Goal: Task Accomplishment & Management: Complete application form

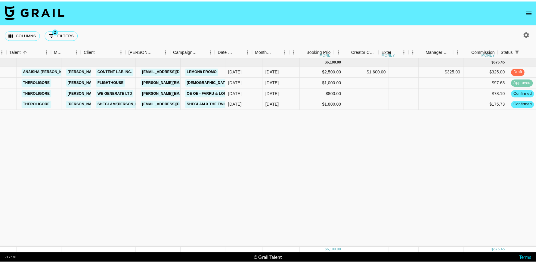
scroll to position [0, 120]
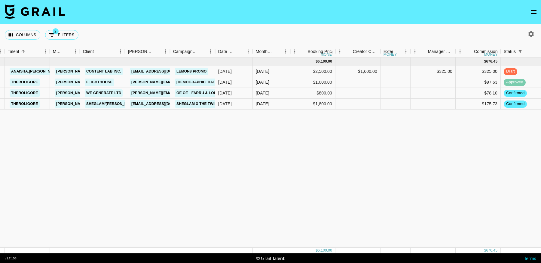
click at [534, 11] on icon "open drawer" at bounding box center [534, 11] width 7 height 7
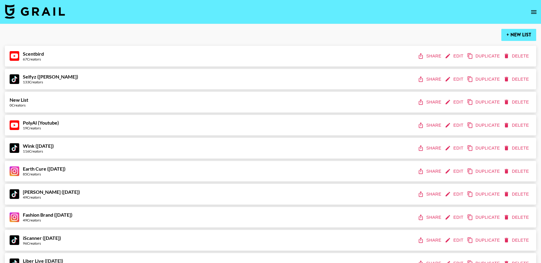
click at [504, 34] on button "+ New List" at bounding box center [513, 35] width 35 height 12
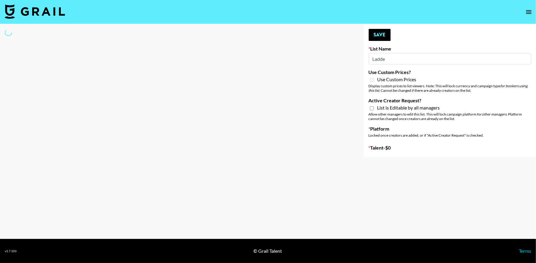
type input "Ladder"
select select "Song"
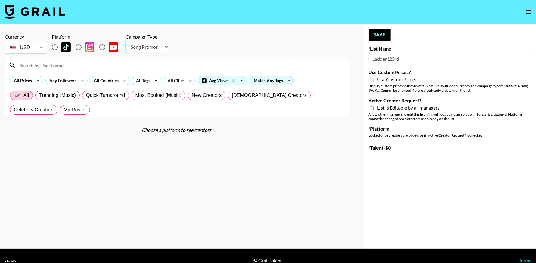
type input "New List"
radio input "true"
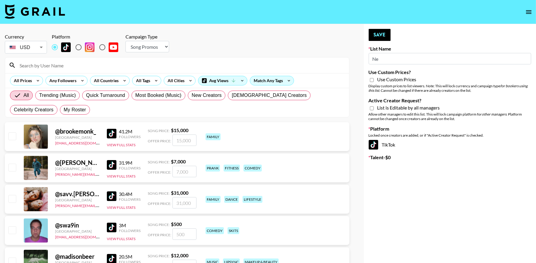
type input "N"
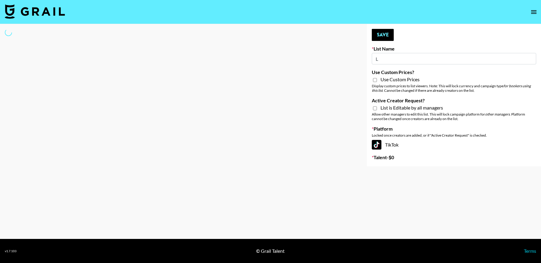
type input "La"
select select "Song"
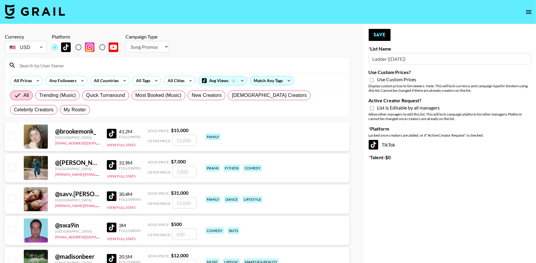
type input "Ladder (23rd Sept)"
click at [157, 49] on select "Choose Type... Song Promos Brand Promos" at bounding box center [147, 46] width 44 height 11
select select "Brand"
click at [125, 41] on select "Choose Type... Song Promos Brand Promos" at bounding box center [147, 46] width 44 height 11
click at [372, 79] on input "Use Custom Prices?" at bounding box center [372, 79] width 4 height 5
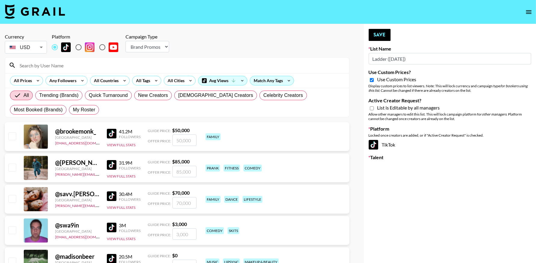
checkbox input "true"
click at [371, 108] on input "Active Creator Request?" at bounding box center [372, 108] width 4 height 5
checkbox input "true"
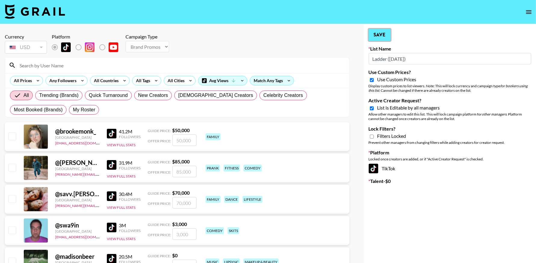
click at [385, 34] on button "Save" at bounding box center [379, 35] width 22 height 12
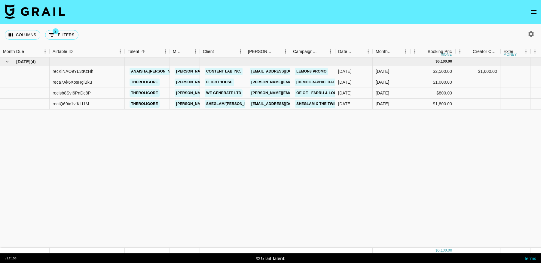
click at [531, 12] on icon "open drawer" at bounding box center [534, 11] width 7 height 7
